Goal: Task Accomplishment & Management: Manage account settings

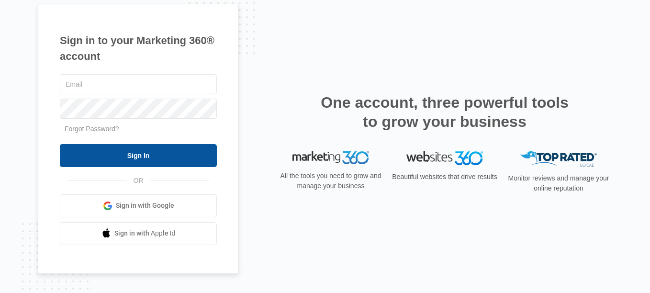
type input "verdantlawncareservices@gmail.com"
click at [140, 155] on input "Sign In" at bounding box center [138, 155] width 157 height 23
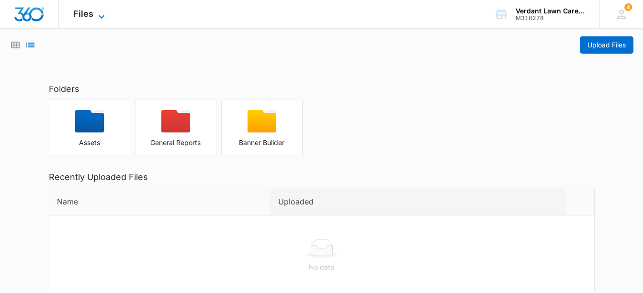
click at [103, 18] on icon at bounding box center [101, 16] width 11 height 11
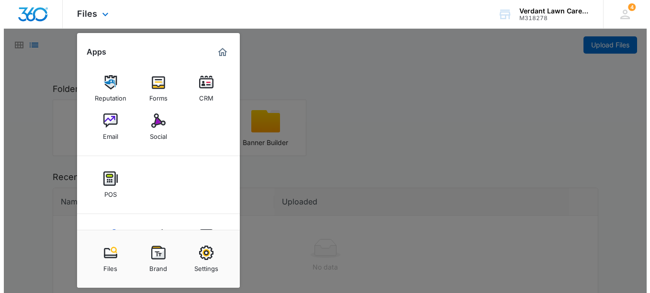
scroll to position [42, 0]
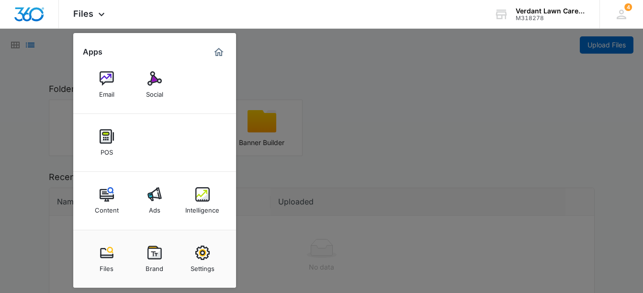
click at [468, 169] on div at bounding box center [321, 146] width 643 height 293
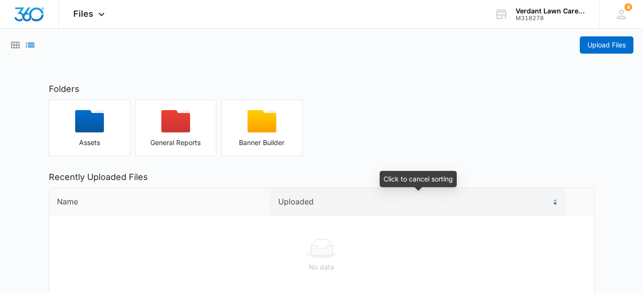
click at [297, 205] on span "Uploaded" at bounding box center [414, 202] width 272 height 12
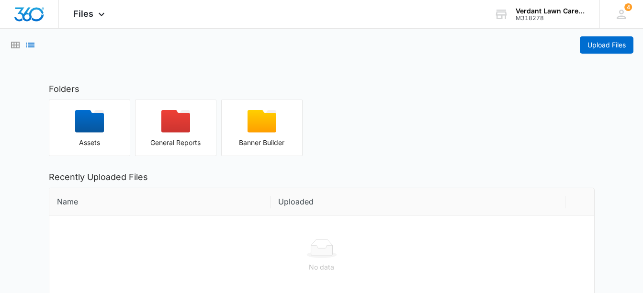
click at [367, 138] on div "Assets General Reports Banner Builder" at bounding box center [321, 128] width 545 height 56
click at [93, 124] on icon "button" at bounding box center [89, 121] width 29 height 22
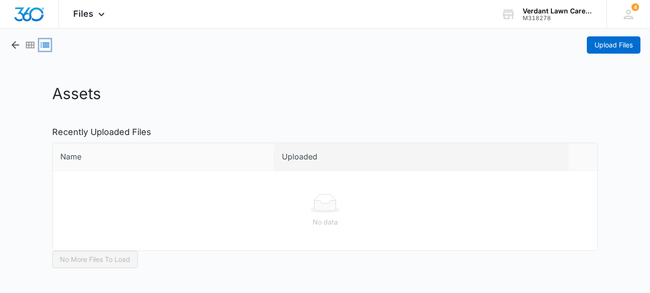
click at [43, 47] on icon "List View" at bounding box center [45, 45] width 9 height 5
click at [629, 15] on icon at bounding box center [628, 14] width 14 height 14
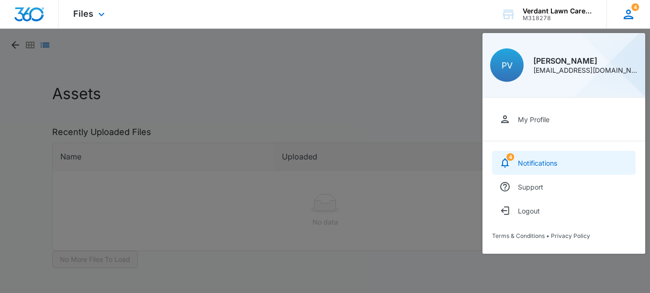
click at [538, 162] on div "Notifications" at bounding box center [537, 163] width 39 height 8
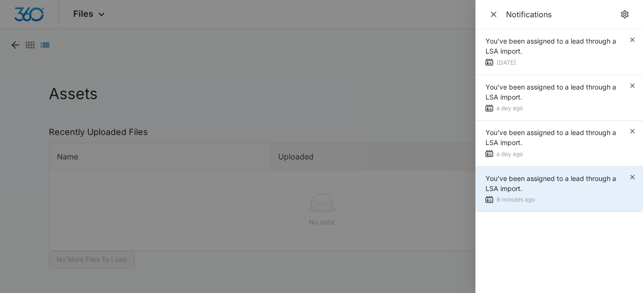
click at [527, 197] on div "8 minutes ago" at bounding box center [556, 200] width 143 height 10
click at [502, 187] on span "You've been assigned to a lead through a LSA import." at bounding box center [550, 183] width 131 height 18
drag, startPoint x: 502, startPoint y: 187, endPoint x: 541, endPoint y: 198, distance: 40.3
click at [541, 198] on div "8 minutes ago" at bounding box center [556, 200] width 143 height 10
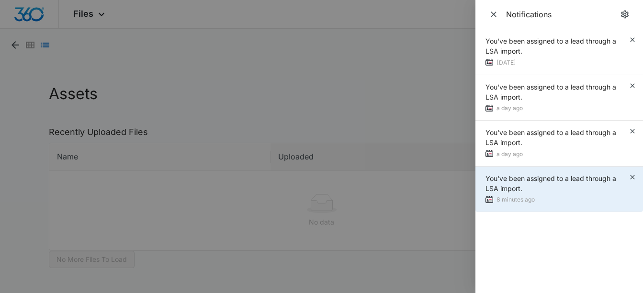
click at [489, 201] on img at bounding box center [489, 200] width 8 height 8
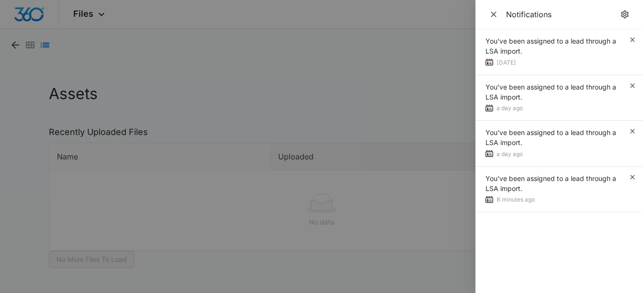
click at [429, 101] on div at bounding box center [321, 146] width 643 height 293
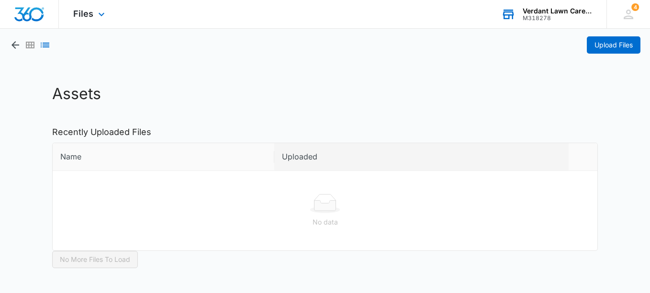
click at [539, 14] on div "Verdant Lawn Care Service" at bounding box center [557, 11] width 70 height 8
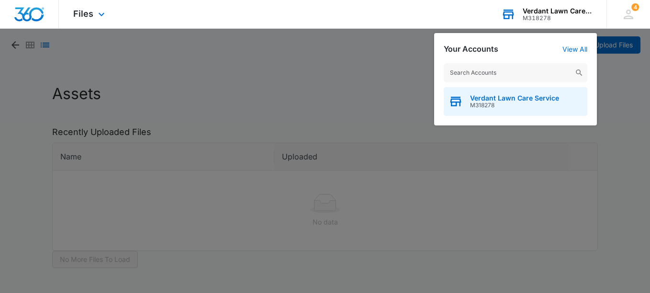
click at [493, 99] on span "Verdant Lawn Care Service" at bounding box center [514, 98] width 89 height 8
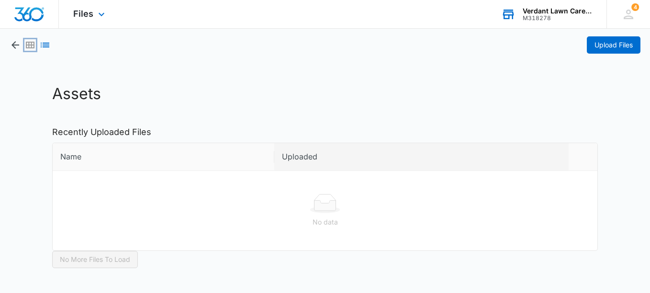
click at [26, 48] on icon "Grid View" at bounding box center [30, 45] width 9 height 7
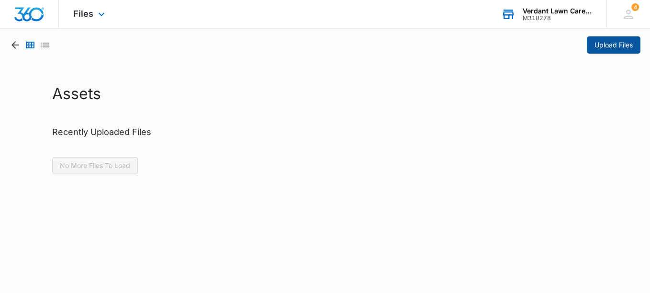
click at [610, 48] on span "Upload Files" at bounding box center [613, 45] width 38 height 11
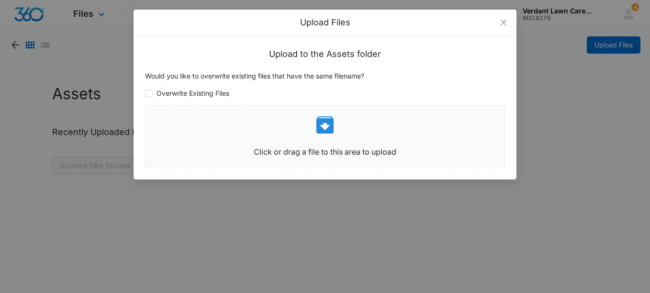
click at [550, 137] on div "Upload Files Upload to the Assets folder Would you like to overwrite existing f…" at bounding box center [325, 146] width 650 height 293
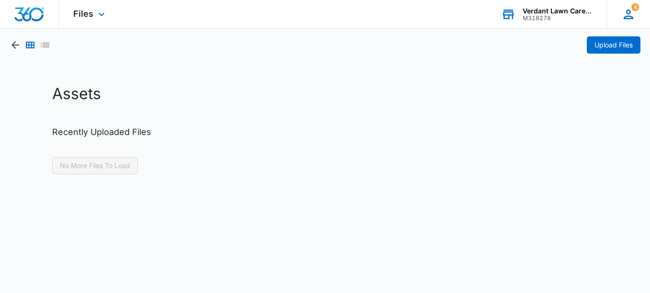
click at [632, 15] on icon at bounding box center [628, 14] width 14 height 14
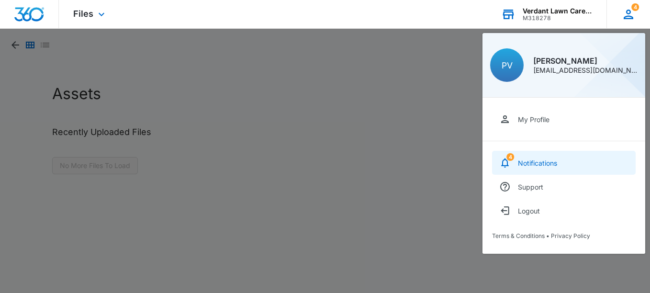
click at [530, 167] on link "4 Notifications" at bounding box center [564, 163] width 144 height 24
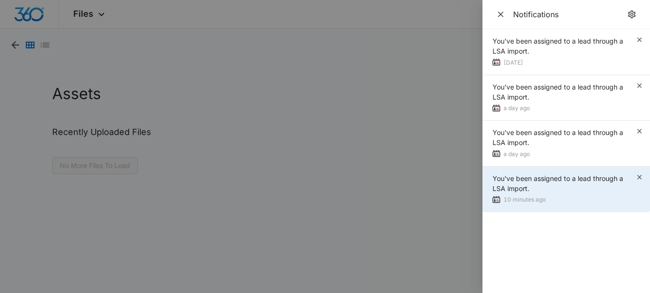
click at [514, 196] on div "10 minutes ago" at bounding box center [563, 200] width 143 height 10
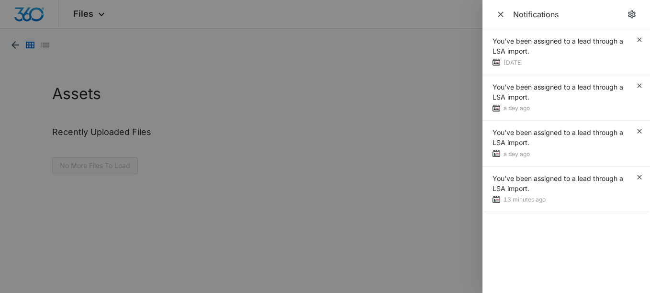
click at [366, 141] on div at bounding box center [325, 146] width 650 height 293
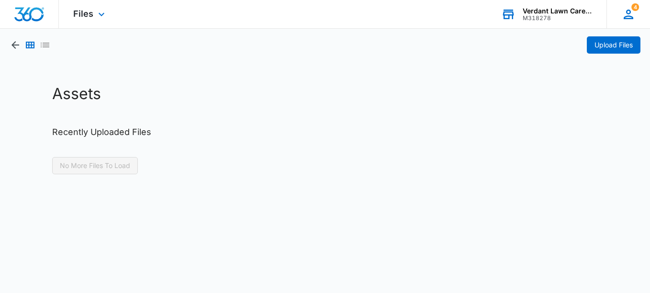
click at [627, 18] on icon at bounding box center [628, 15] width 10 height 10
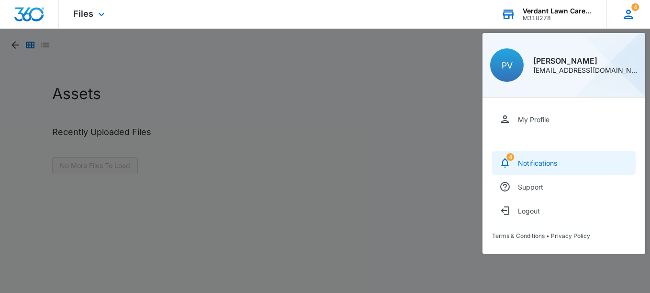
click at [541, 161] on div "Notifications" at bounding box center [537, 163] width 39 height 8
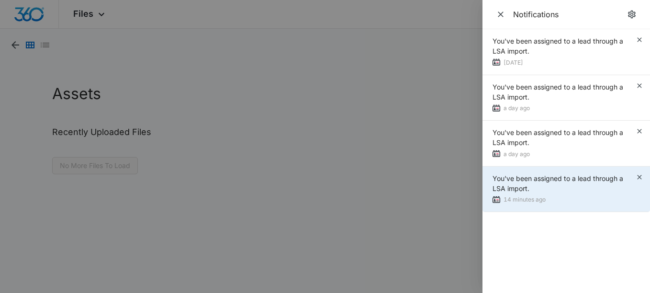
click at [515, 202] on div "14 minutes ago" at bounding box center [563, 200] width 143 height 10
click at [523, 182] on span "You've been assigned to a lead through a LSA import." at bounding box center [557, 183] width 131 height 18
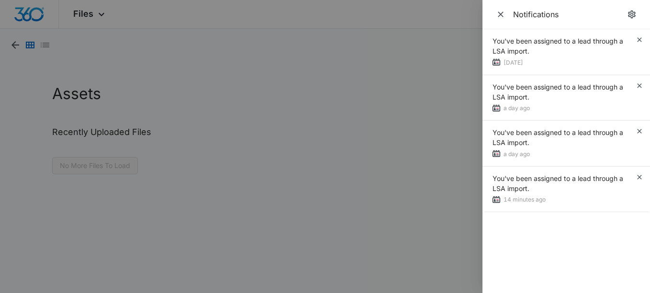
click at [244, 34] on div at bounding box center [325, 146] width 650 height 293
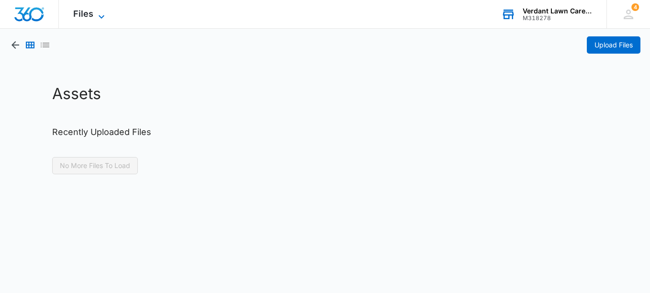
click at [91, 18] on span "Files" at bounding box center [83, 14] width 20 height 10
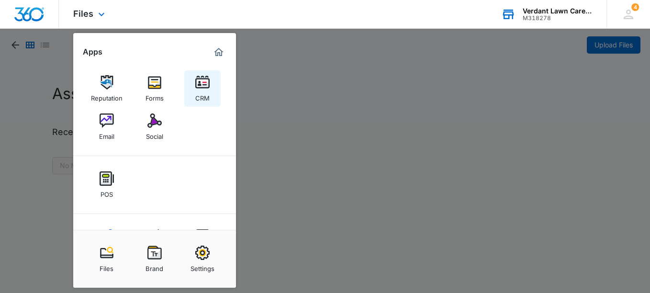
click at [203, 85] on img at bounding box center [202, 82] width 14 height 14
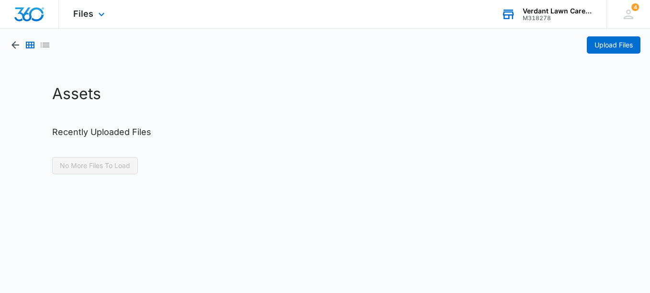
click at [203, 85] on h1 "Assets" at bounding box center [324, 93] width 545 height 23
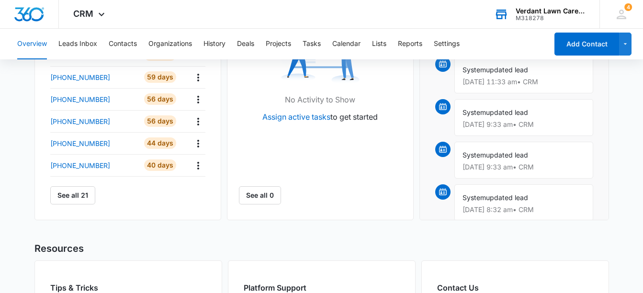
scroll to position [405, 0]
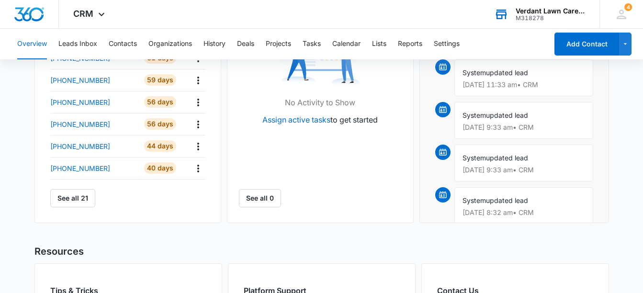
click at [0, 222] on main "Overview Total Leads 21 2 New [DATE] Go to Leads Lead Submissions this Week 10 …" at bounding box center [321, 53] width 643 height 736
click at [73, 46] on button "Leads Inbox" at bounding box center [77, 44] width 39 height 31
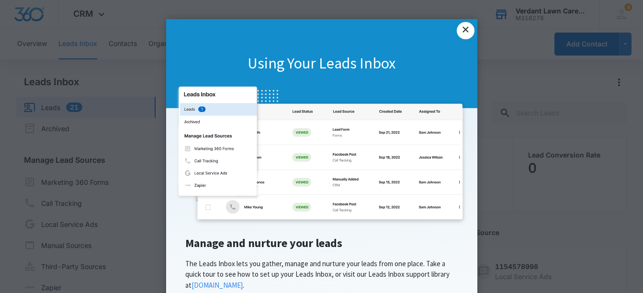
click at [461, 28] on link "×" at bounding box center [464, 30] width 17 height 17
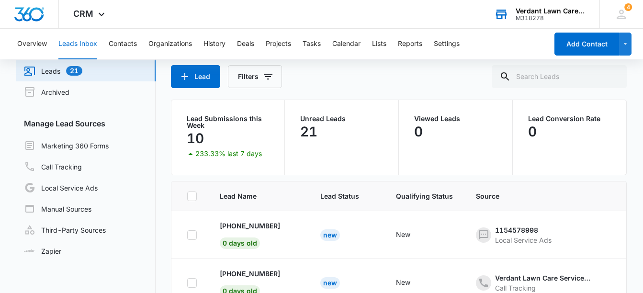
scroll to position [44, 0]
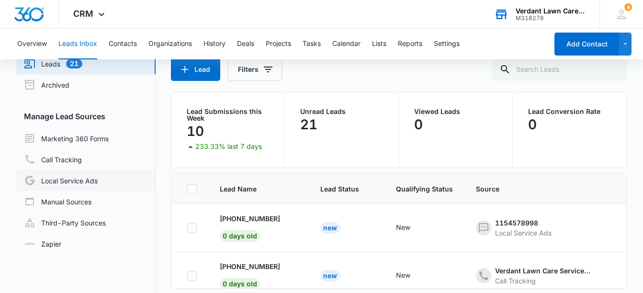
click at [46, 180] on link "Local Service Ads" at bounding box center [61, 180] width 74 height 11
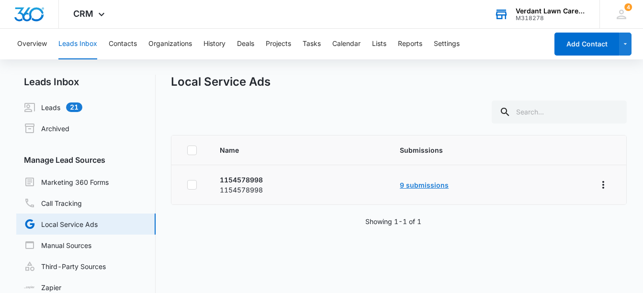
click at [421, 185] on link "9 submissions" at bounding box center [424, 185] width 49 height 8
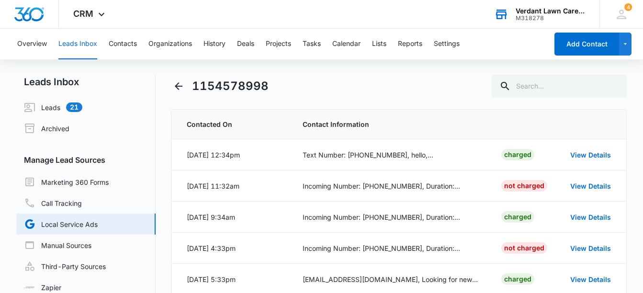
drag, startPoint x: 646, startPoint y: 144, endPoint x: 436, endPoint y: 112, distance: 212.4
click at [436, 112] on th "Contact Information" at bounding box center [390, 125] width 199 height 30
click at [589, 152] on link "View Details" at bounding box center [590, 155] width 41 height 8
